Goal: Information Seeking & Learning: Learn about a topic

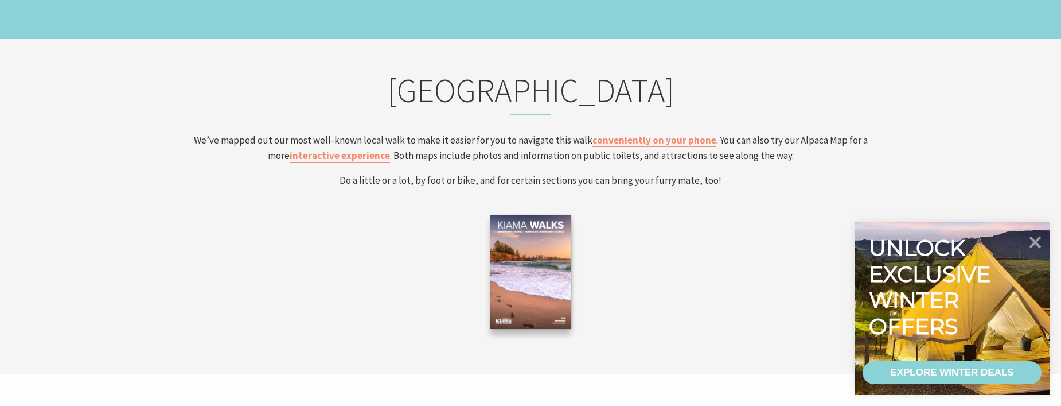
scroll to position [1893, 0]
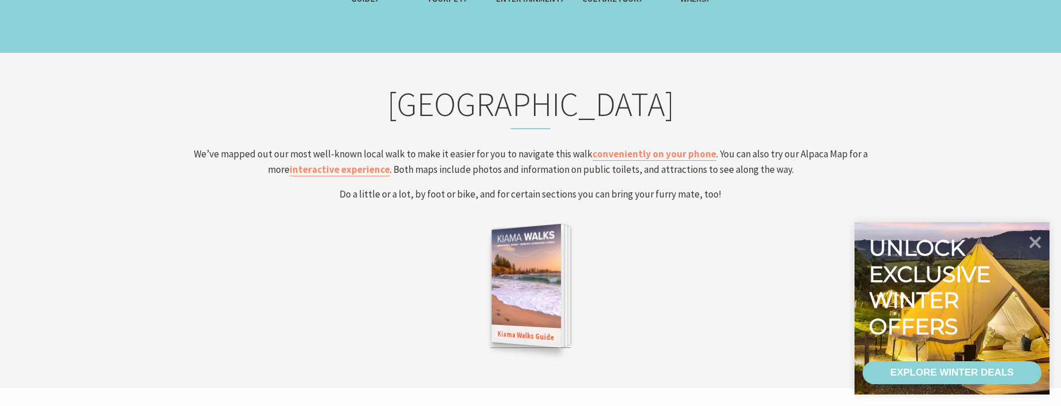
click at [547, 334] on span "Kiama Walks Guide" at bounding box center [526, 335] width 69 height 23
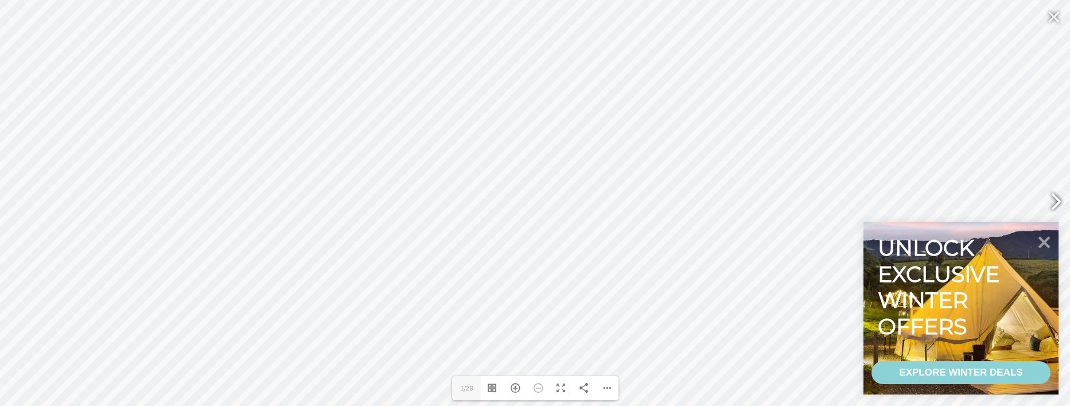
click at [1061, 193] on div at bounding box center [1051, 203] width 26 height 42
click at [18, 203] on div at bounding box center [19, 203] width 26 height 42
click at [1061, 188] on div at bounding box center [1051, 203] width 26 height 42
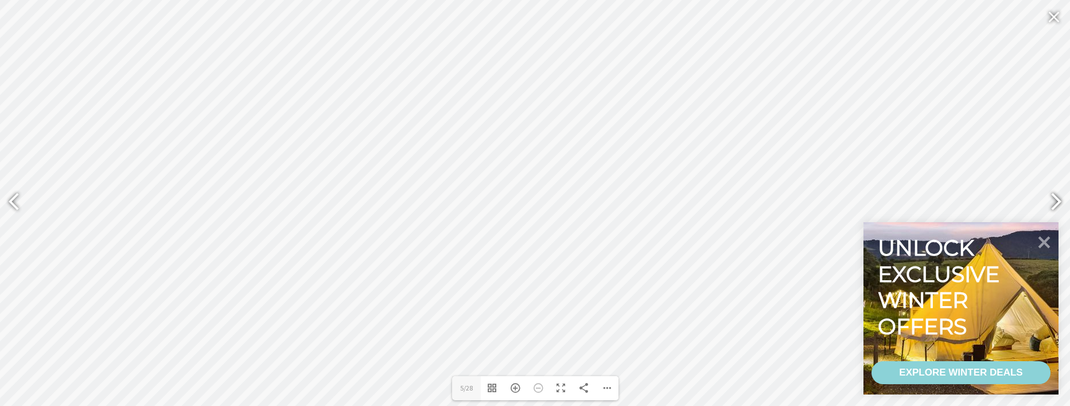
click at [1057, 201] on div at bounding box center [1051, 203] width 26 height 42
click at [1054, 200] on div at bounding box center [1051, 203] width 26 height 42
type input "9"
click at [1047, 24] on div at bounding box center [1054, 17] width 26 height 28
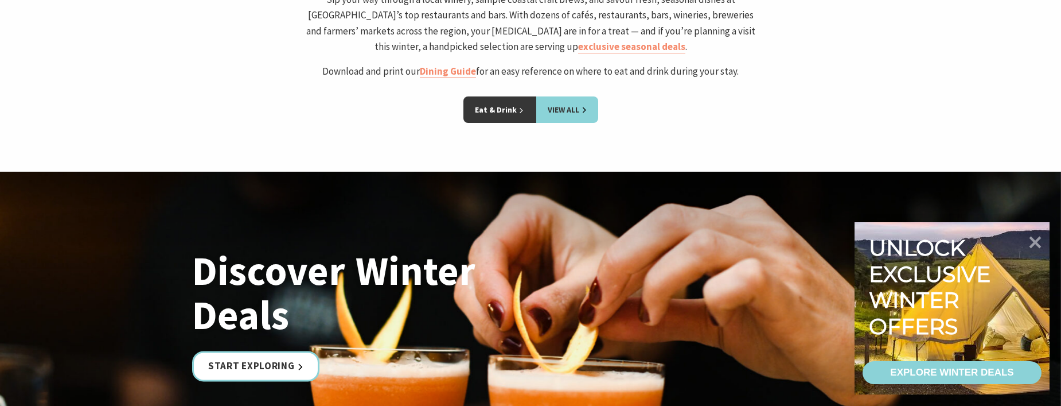
scroll to position [2409, 0]
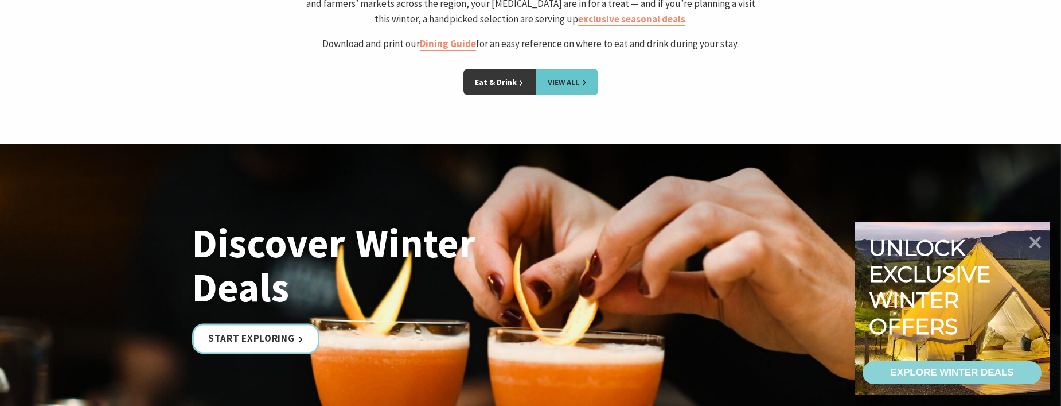
click at [562, 95] on link "View All" at bounding box center [567, 82] width 62 height 26
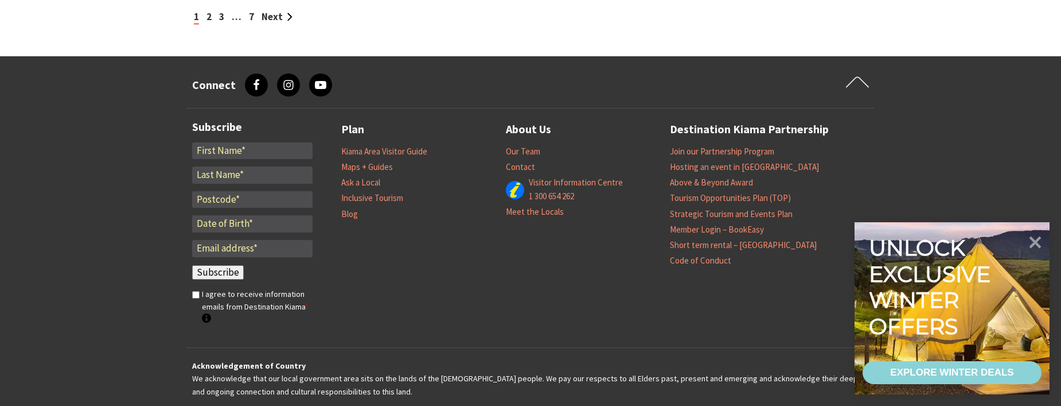
scroll to position [1492, 0]
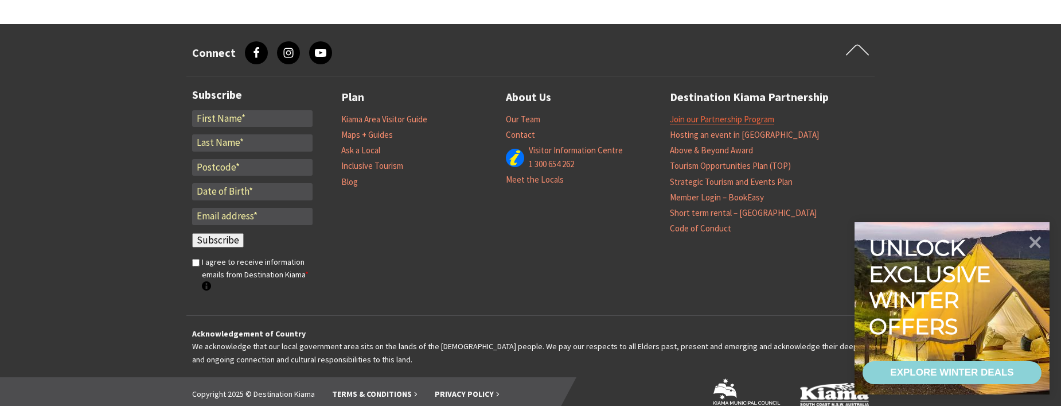
click at [768, 120] on link "Join our Partnership Program" at bounding box center [722, 119] width 104 height 11
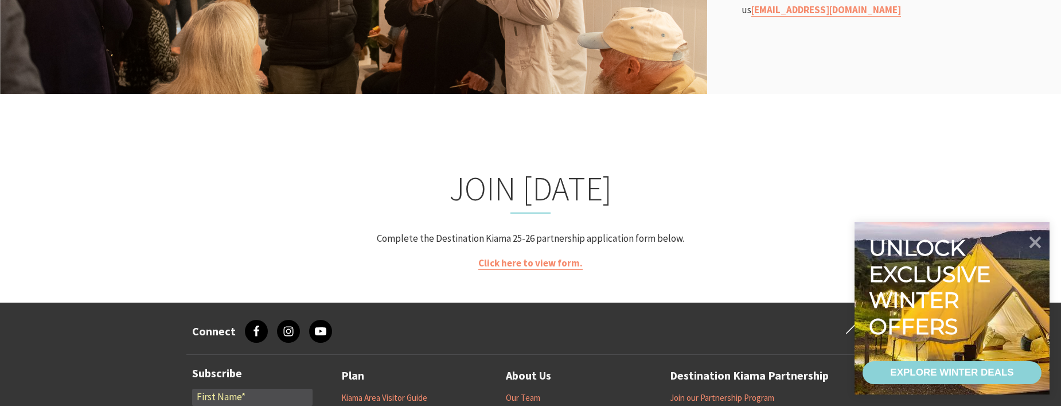
scroll to position [2237, 0]
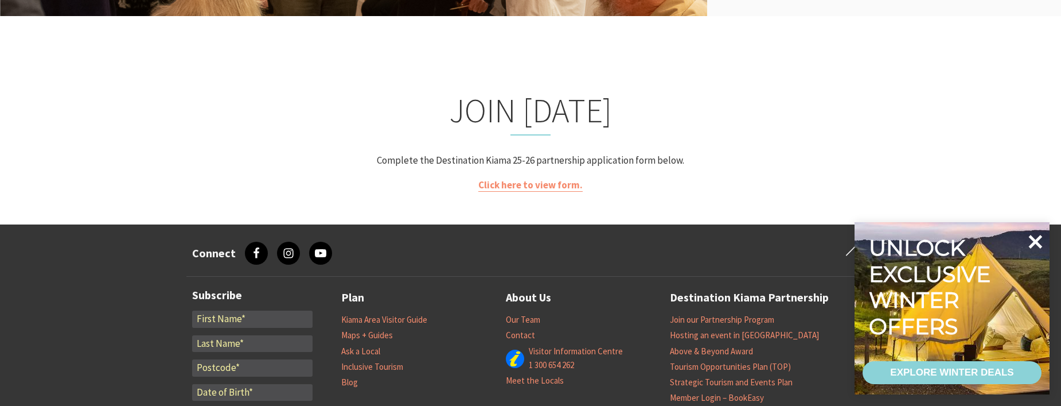
drag, startPoint x: 1040, startPoint y: 236, endPoint x: 1026, endPoint y: 236, distance: 13.8
click at [1040, 236] on icon at bounding box center [1036, 242] width 14 height 14
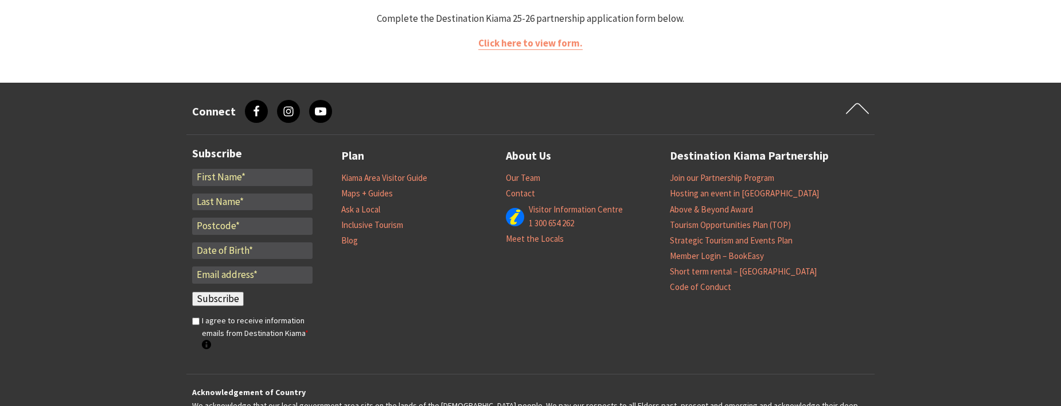
scroll to position [2440, 0]
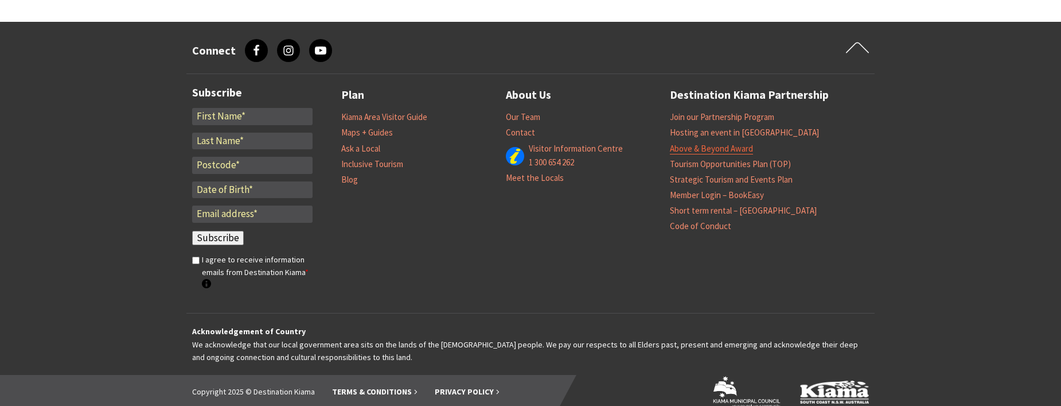
click at [748, 143] on link "Above & Beyond Award" at bounding box center [711, 148] width 83 height 11
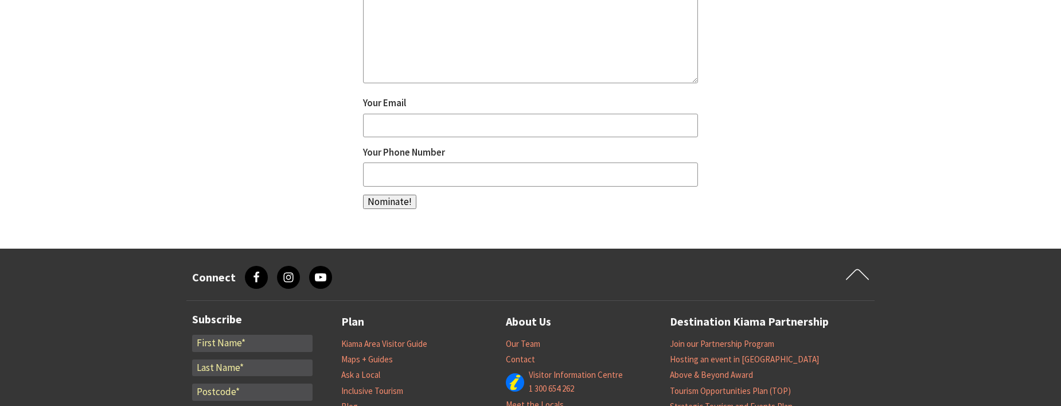
scroll to position [908, 0]
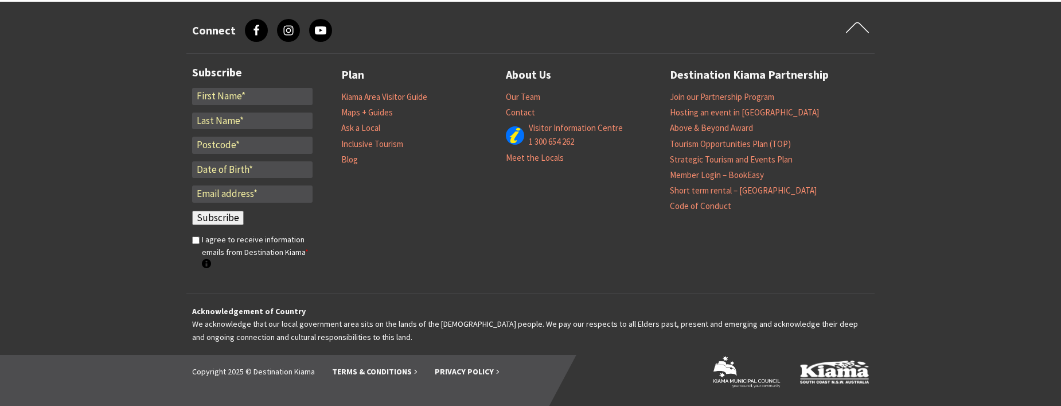
click at [334, 162] on div "Subscribe Fields marked with an * are required * * * * Email * Subscribe *" at bounding box center [266, 173] width 149 height 216
click at [364, 158] on li "Blog" at bounding box center [423, 158] width 165 height 15
click at [360, 158] on li "Blog" at bounding box center [423, 158] width 165 height 15
drag, startPoint x: 359, startPoint y: 159, endPoint x: 351, endPoint y: 159, distance: 8.6
click at [359, 159] on li "Blog" at bounding box center [423, 158] width 165 height 15
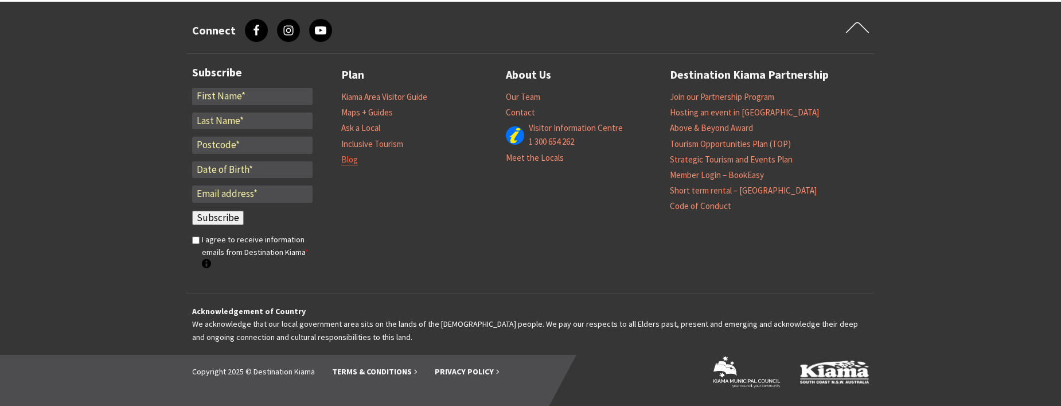
click at [348, 159] on link "Blog" at bounding box center [349, 159] width 17 height 11
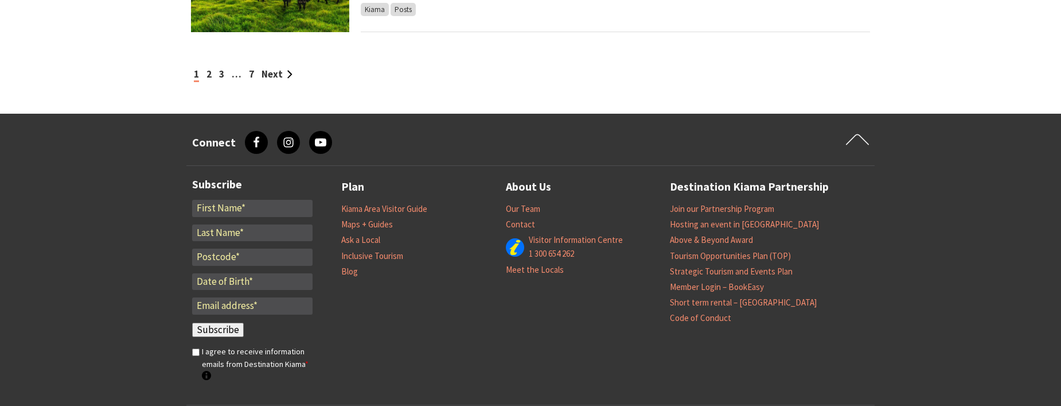
scroll to position [1203, 0]
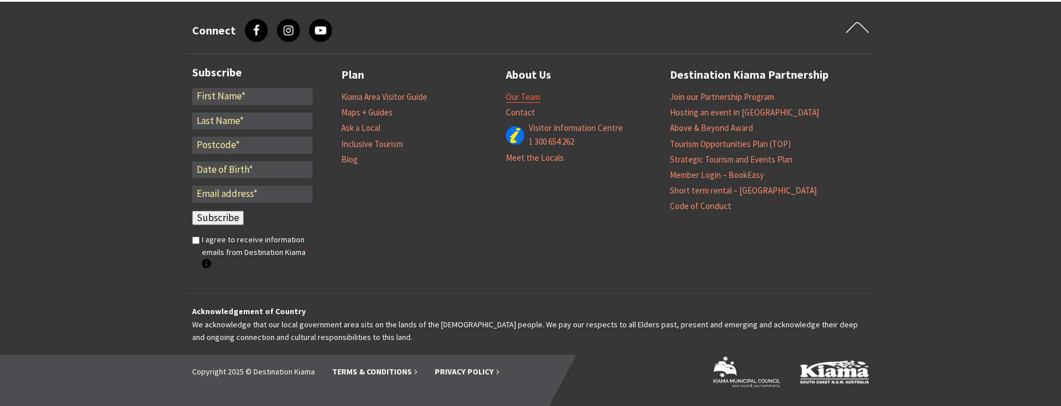
click at [525, 97] on link "Our Team" at bounding box center [523, 96] width 34 height 11
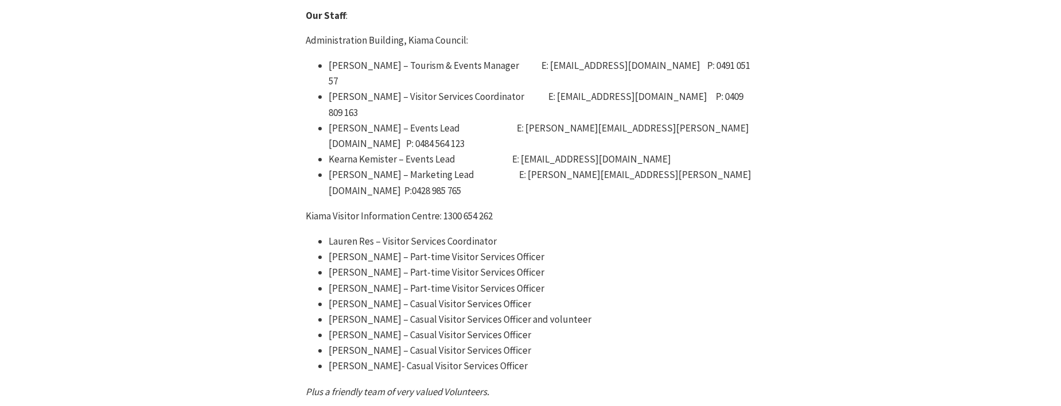
scroll to position [631, 0]
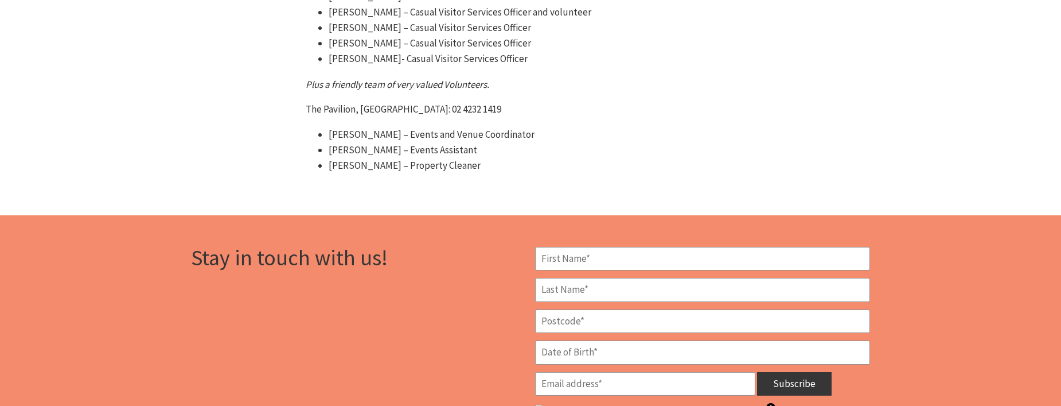
drag, startPoint x: 759, startPoint y: 240, endPoint x: 756, endPoint y: 246, distance: 6.4
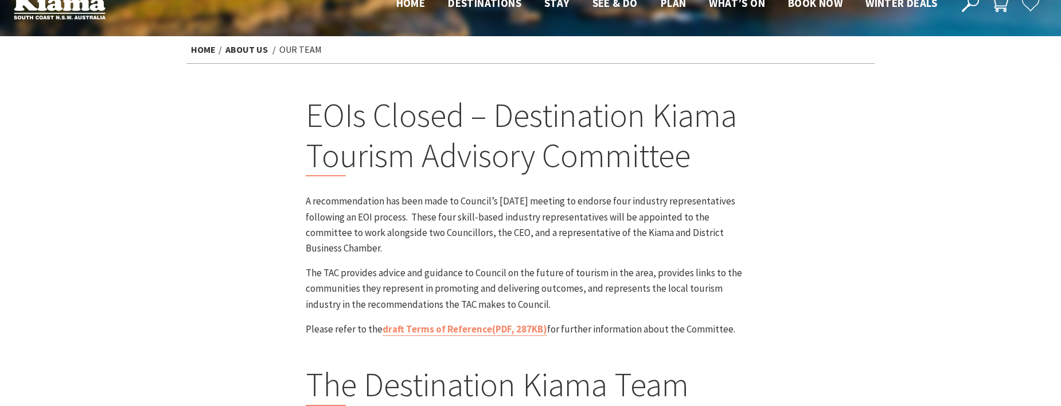
scroll to position [0, 0]
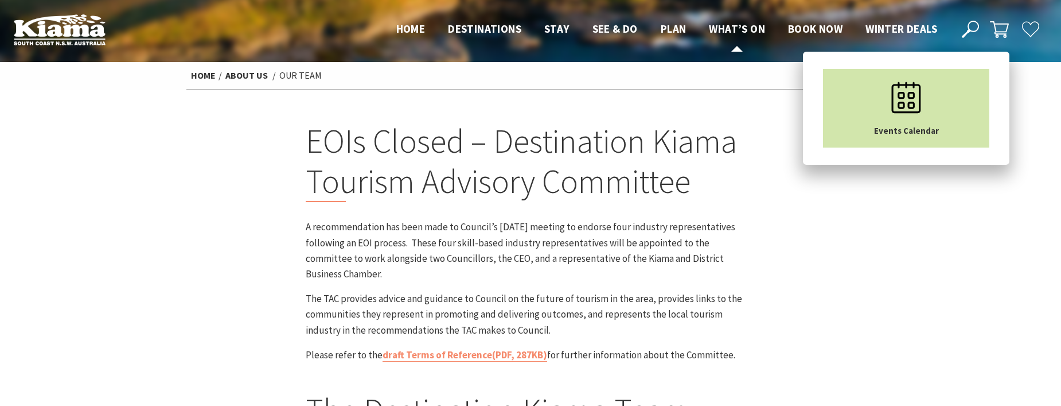
click at [881, 121] on icon "Main Menu" at bounding box center [906, 97] width 57 height 57
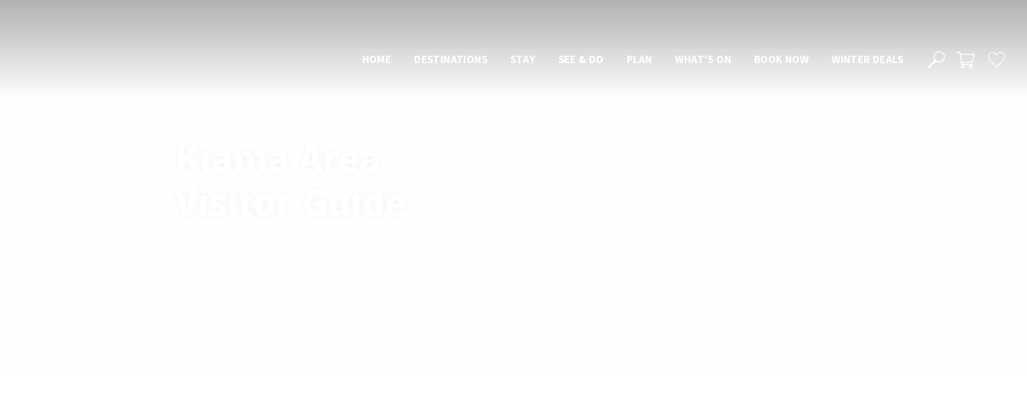
scroll to position [817, 0]
